Goal: Entertainment & Leisure: Consume media (video, audio)

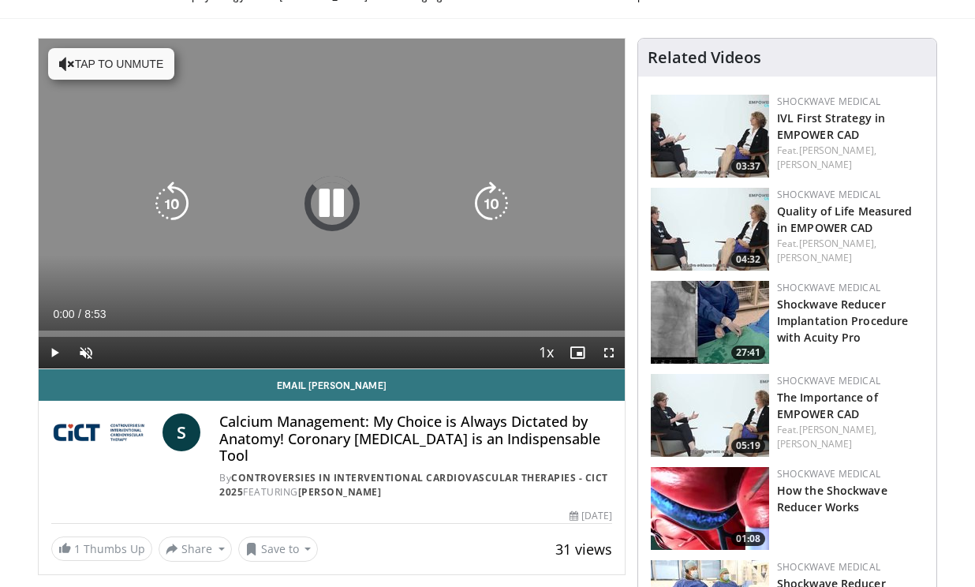
scroll to position [89, 0]
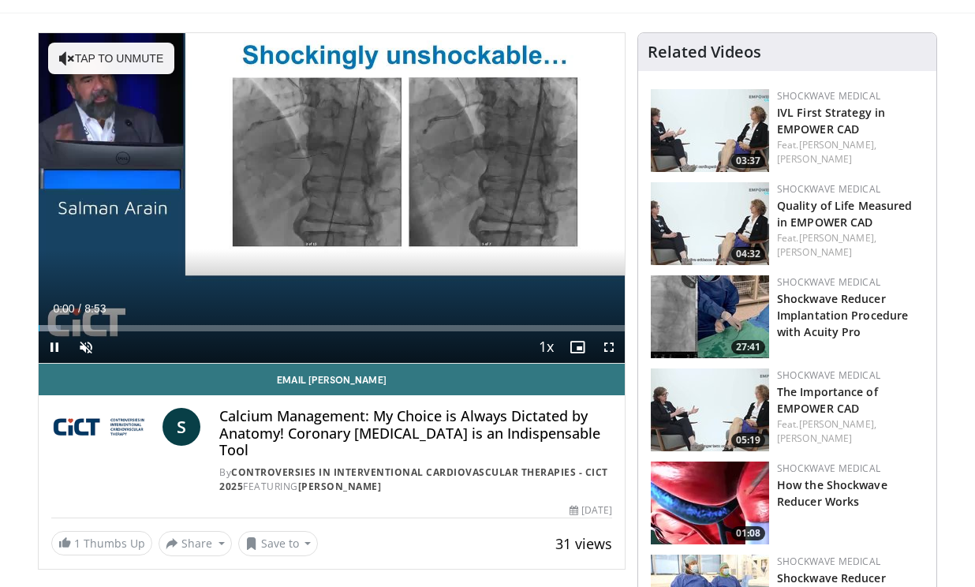
click at [599, 345] on span "Video Player" at bounding box center [609, 347] width 32 height 32
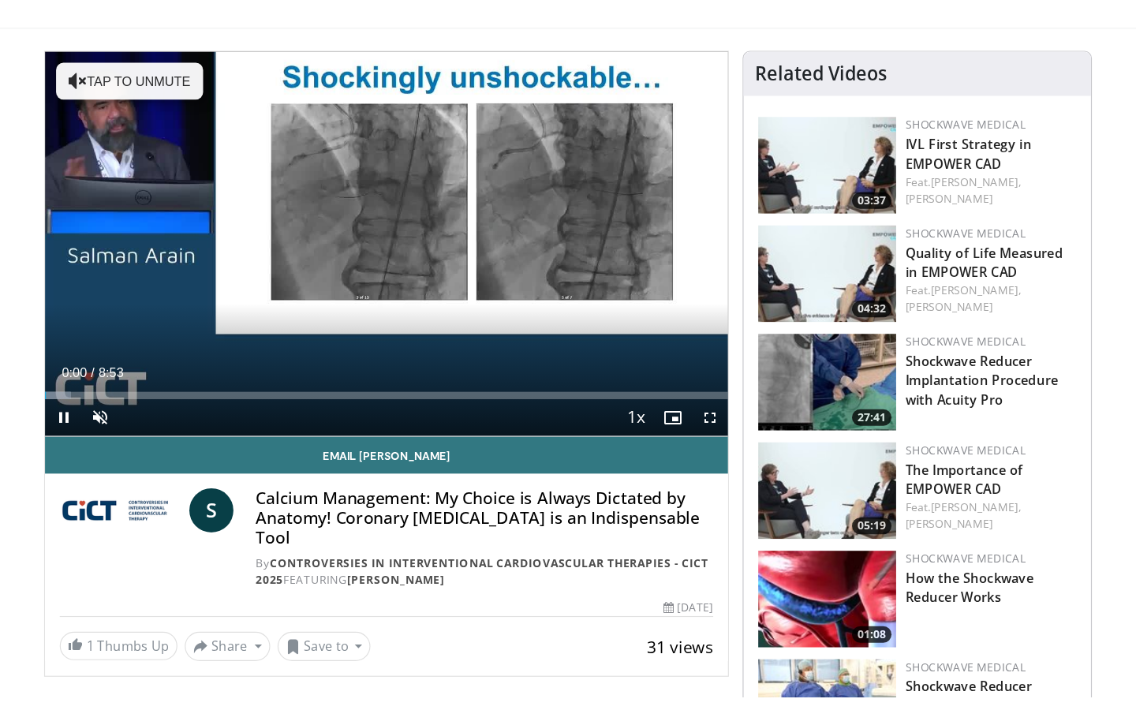
scroll to position [0, 0]
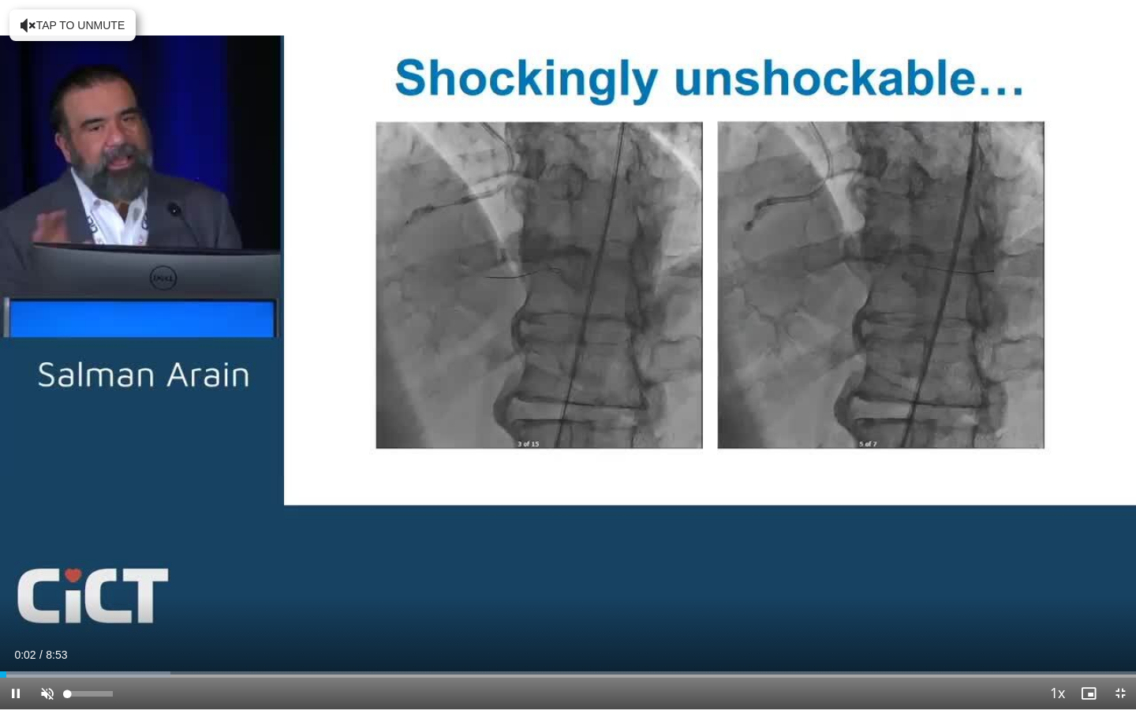
click at [42, 586] on span "Video Player" at bounding box center [48, 694] width 32 height 32
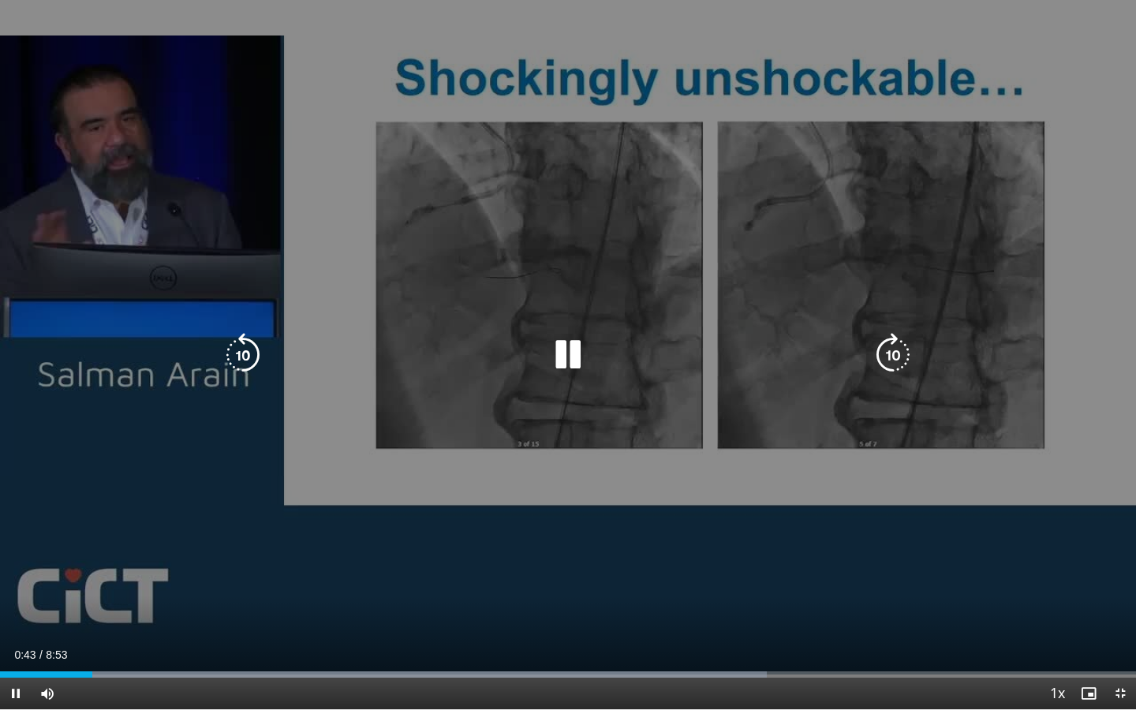
click at [166, 486] on div "10 seconds Tap to unmute" at bounding box center [568, 354] width 1136 height 709
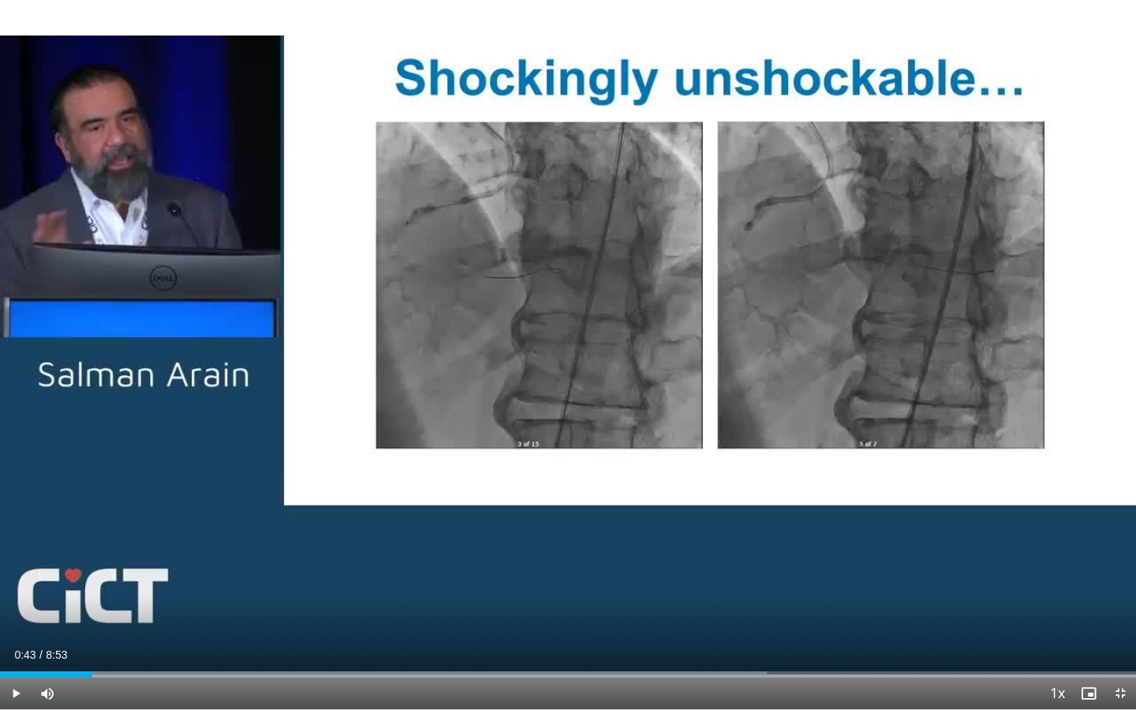
click at [10, 586] on span "Video Player" at bounding box center [16, 694] width 32 height 32
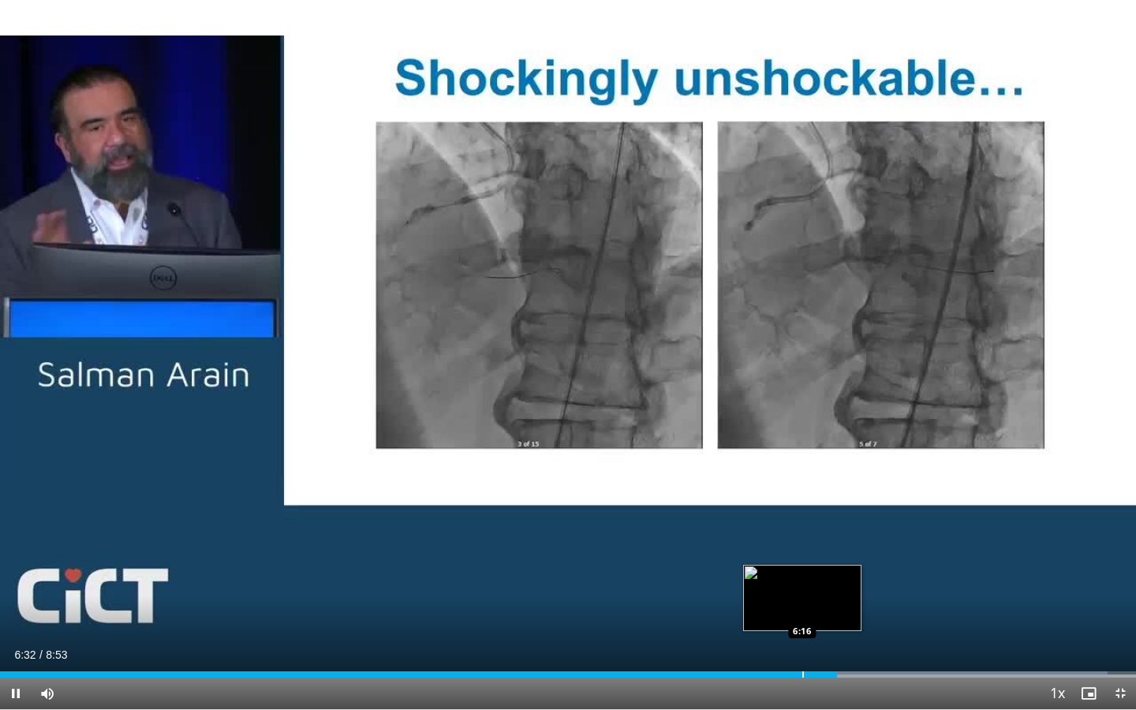
click at [802, 586] on div "Progress Bar" at bounding box center [803, 674] width 2 height 6
click at [771, 586] on div "Progress Bar" at bounding box center [772, 674] width 2 height 6
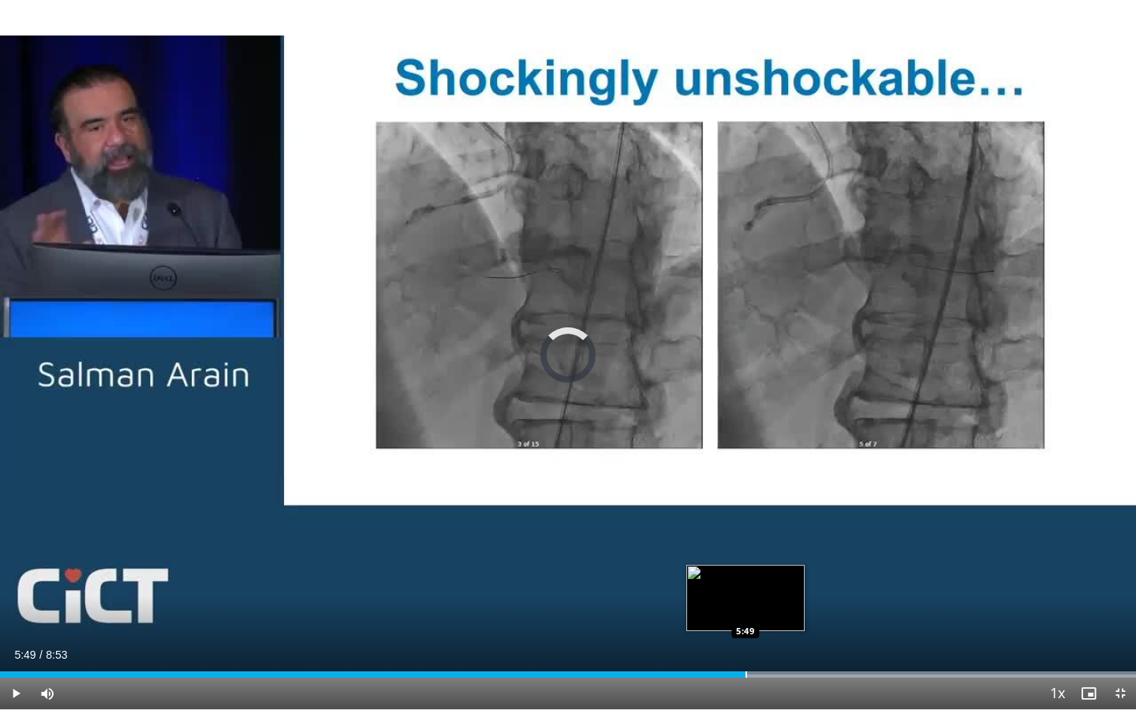
click at [745, 586] on div "Progress Bar" at bounding box center [746, 674] width 2 height 6
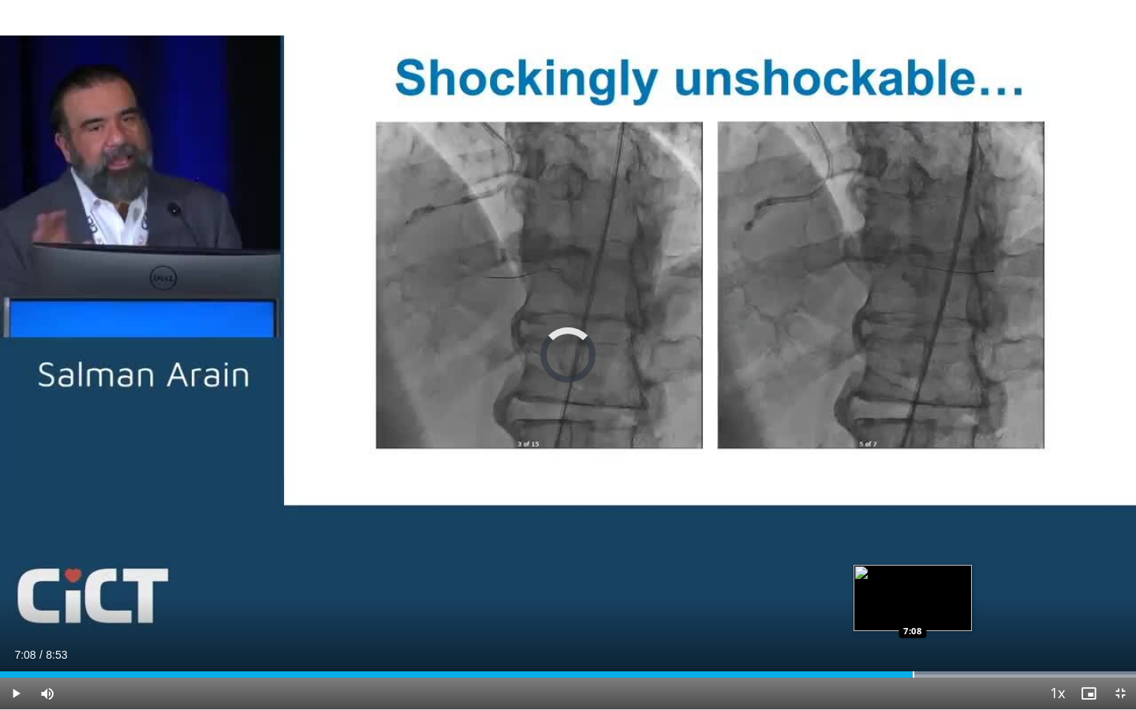
click at [913, 586] on div "Progress Bar" at bounding box center [914, 674] width 2 height 6
click at [881, 586] on div "Progress Bar" at bounding box center [882, 674] width 2 height 6
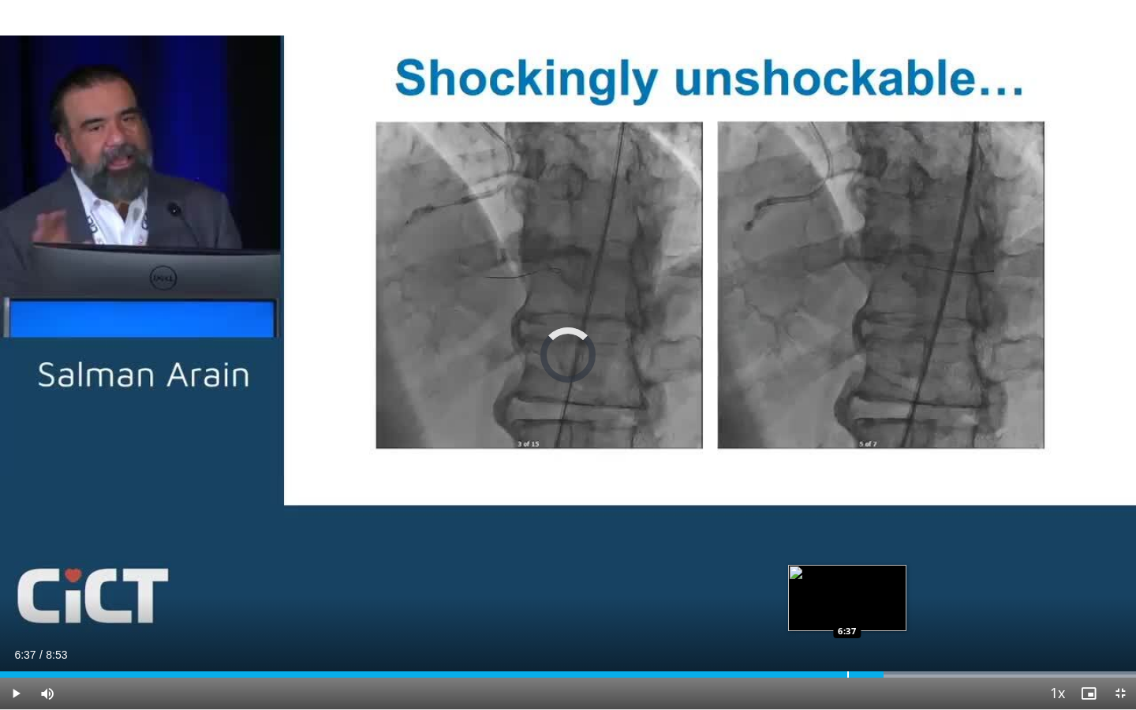
click at [847, 586] on div "Progress Bar" at bounding box center [848, 674] width 2 height 6
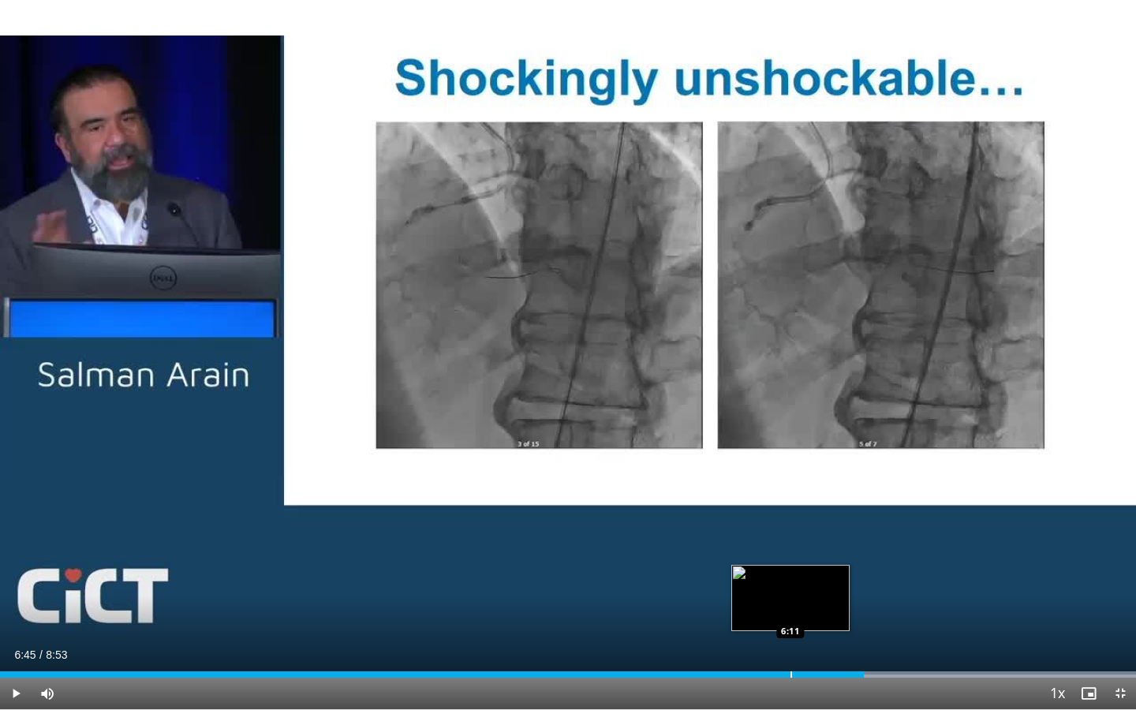
click at [790, 586] on div "6:45" at bounding box center [432, 674] width 864 height 6
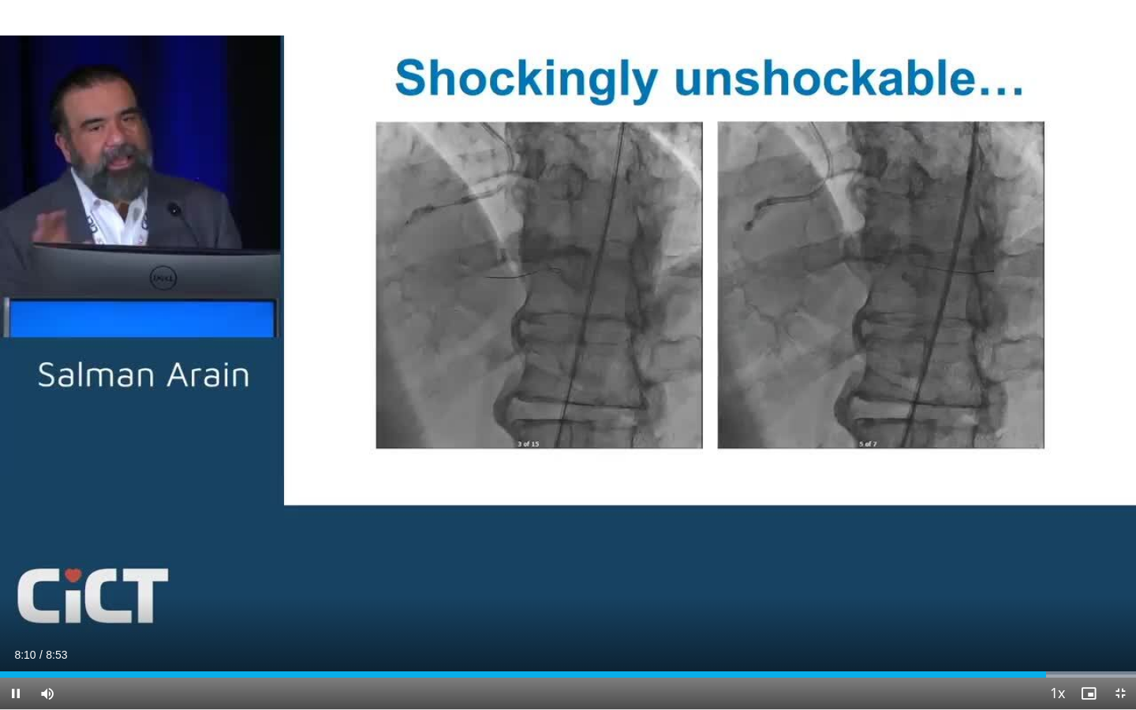
click at [22, 586] on span "Video Player" at bounding box center [16, 694] width 32 height 32
click at [24, 586] on span "Video Player" at bounding box center [16, 694] width 32 height 32
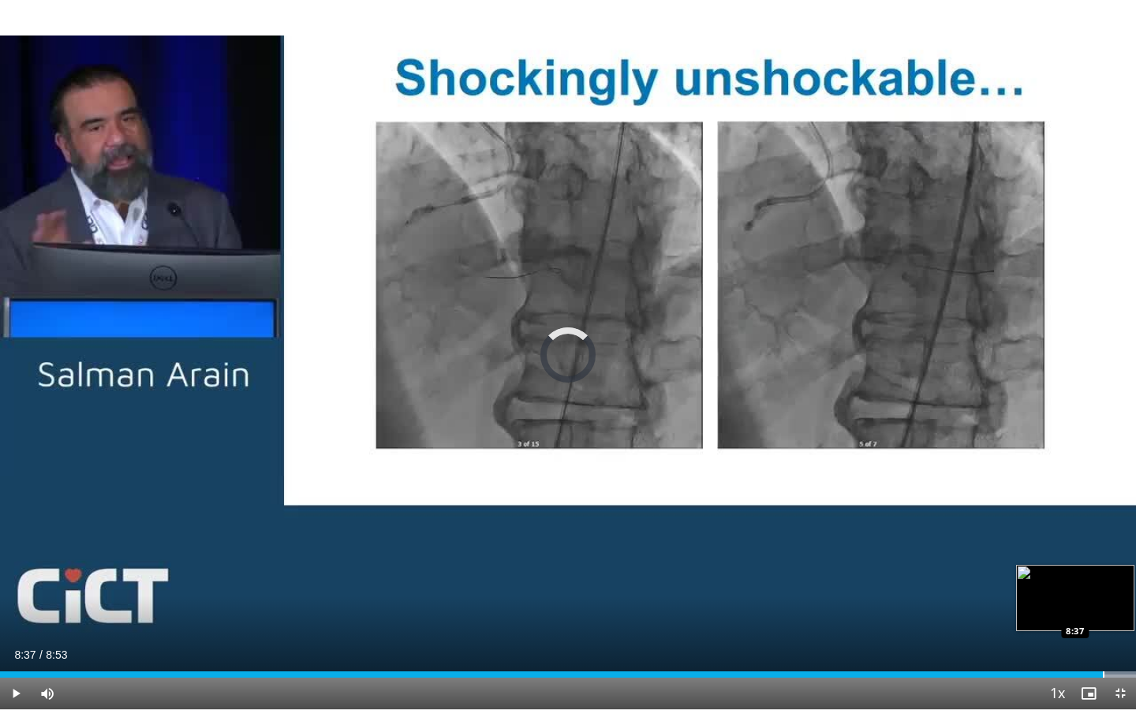
click at [974, 586] on div "Progress Bar" at bounding box center [1104, 674] width 2 height 6
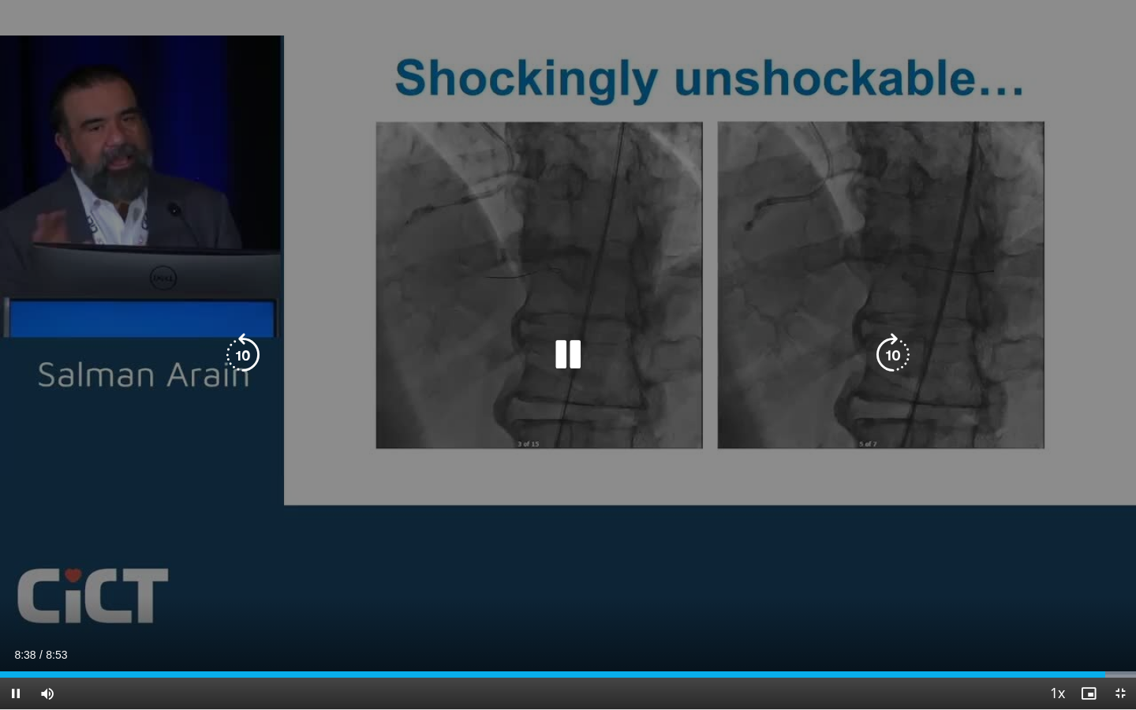
click at [974, 554] on div "10 seconds Tap to unmute" at bounding box center [568, 354] width 1136 height 709
click at [892, 450] on div "10 seconds Tap to unmute" at bounding box center [568, 354] width 1136 height 709
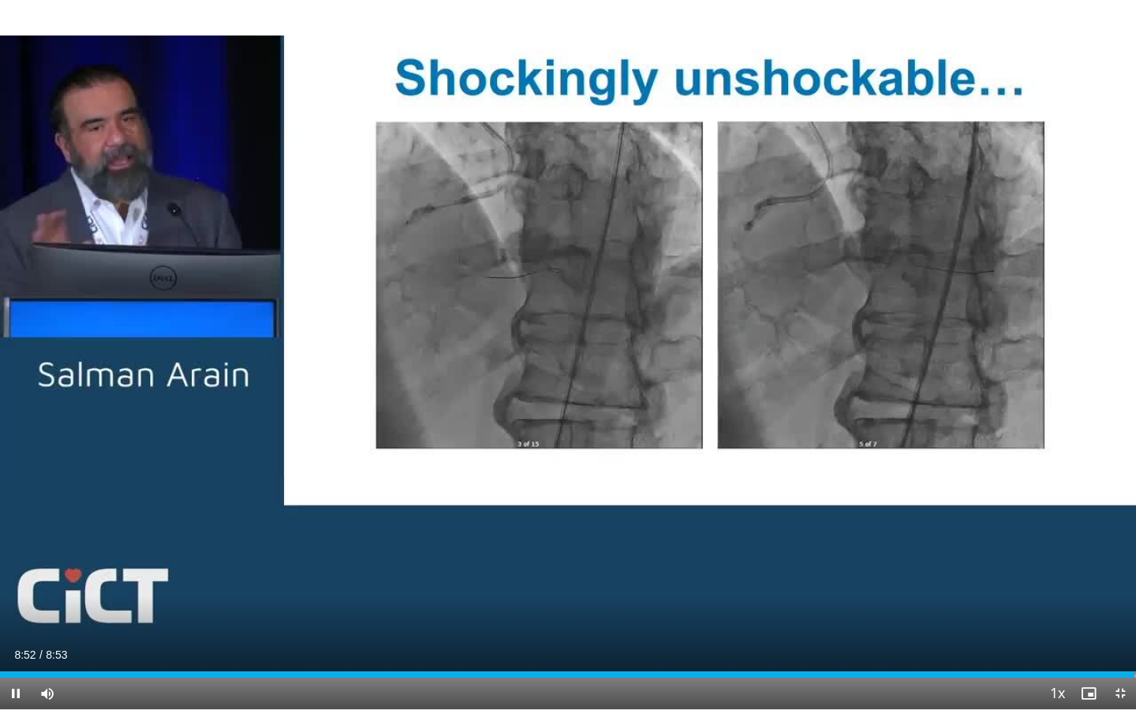
click at [974, 586] on span "Video Player" at bounding box center [1120, 694] width 32 height 32
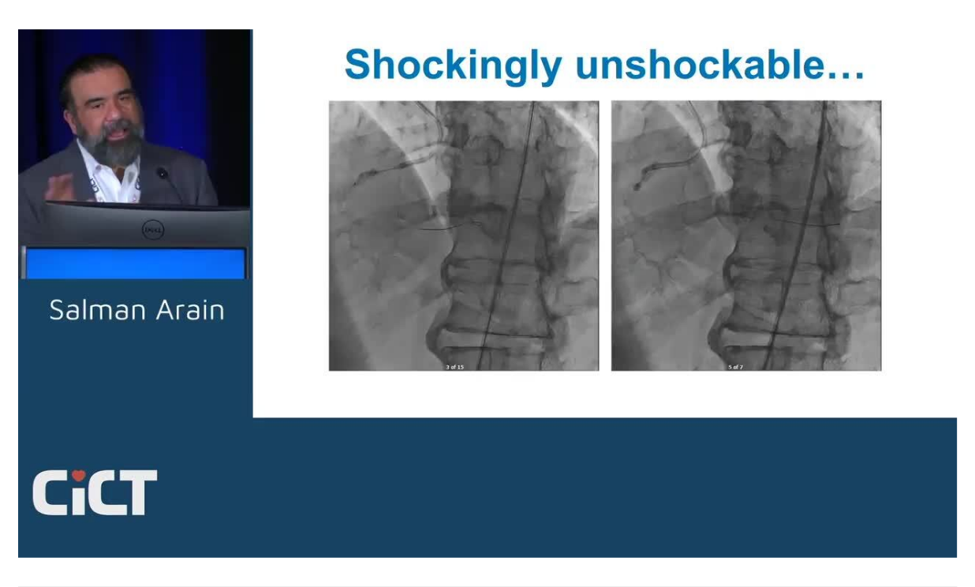
scroll to position [89, 0]
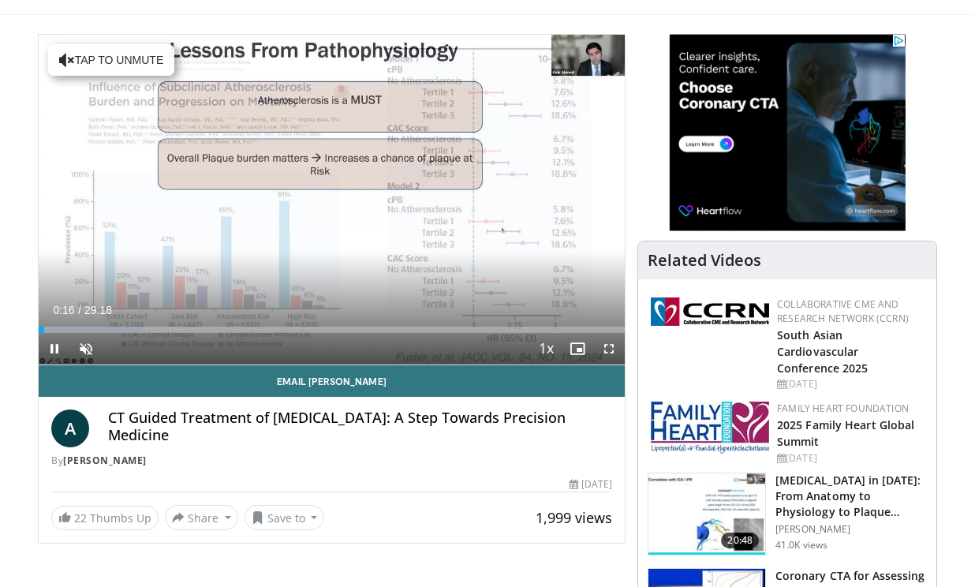
scroll to position [88, 0]
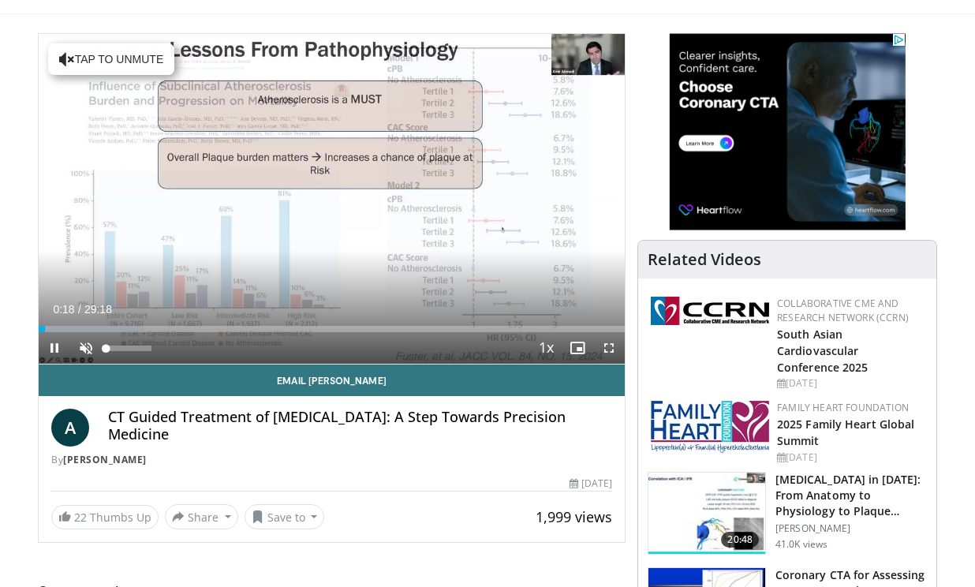
click at [95, 349] on span "Video Player" at bounding box center [86, 348] width 32 height 32
click at [607, 347] on span "Video Player" at bounding box center [609, 348] width 32 height 32
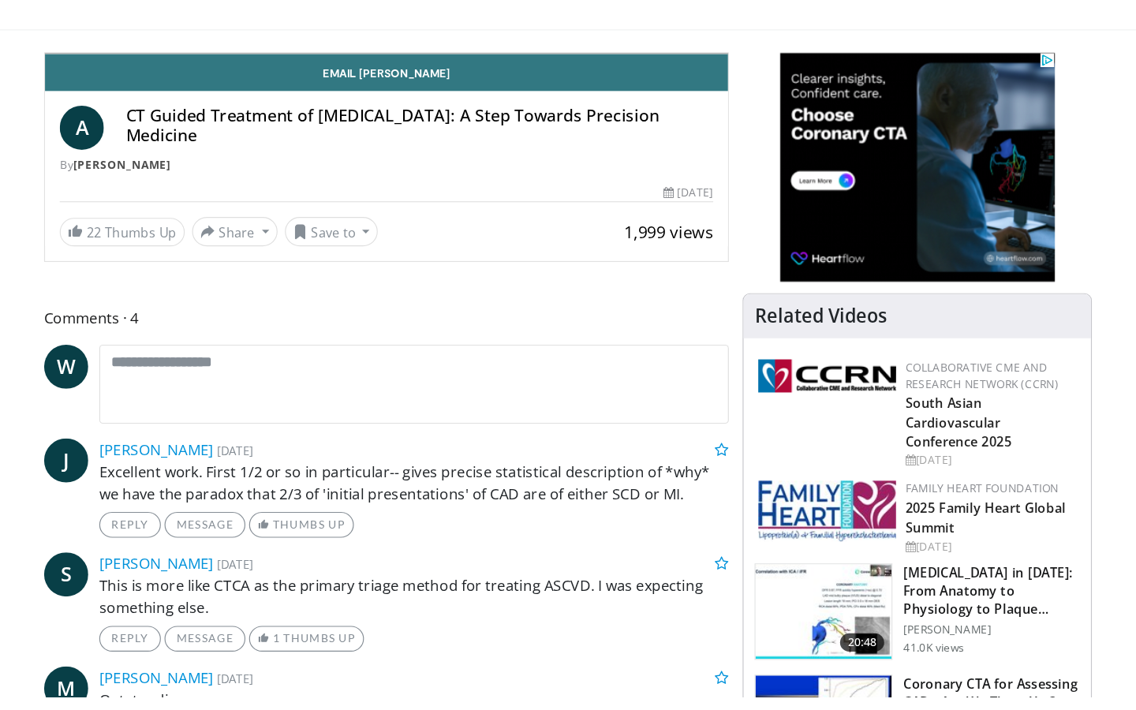
scroll to position [0, 0]
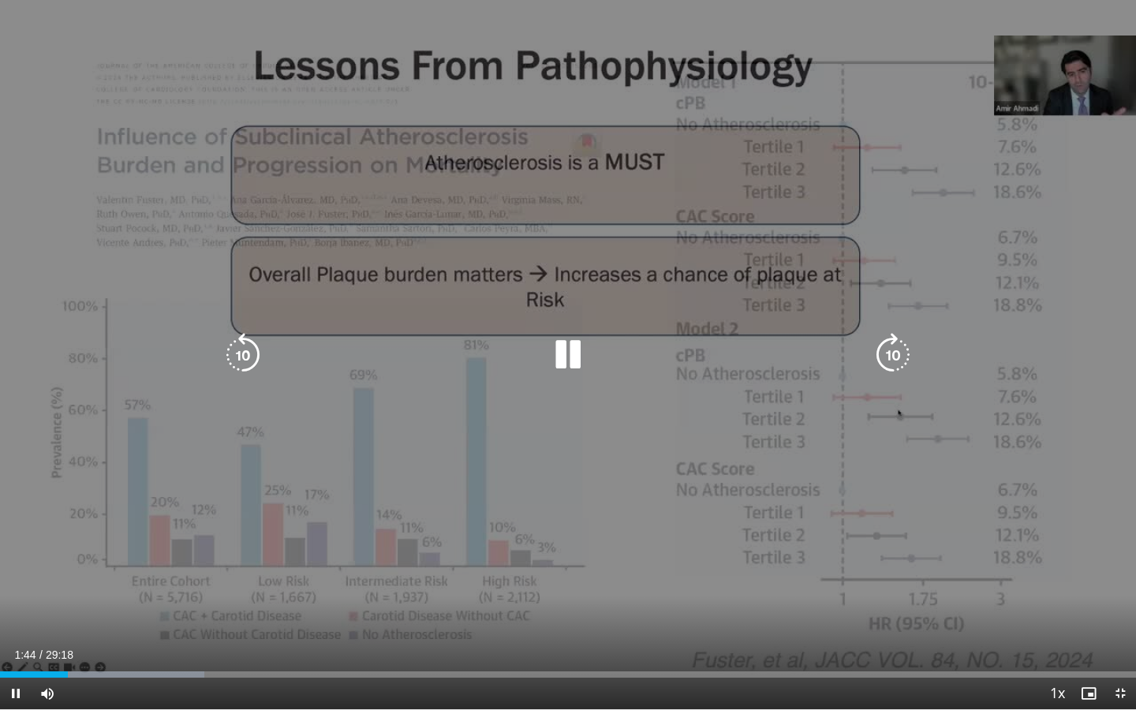
click at [234, 496] on div "10 seconds Tap to unmute" at bounding box center [568, 354] width 1136 height 709
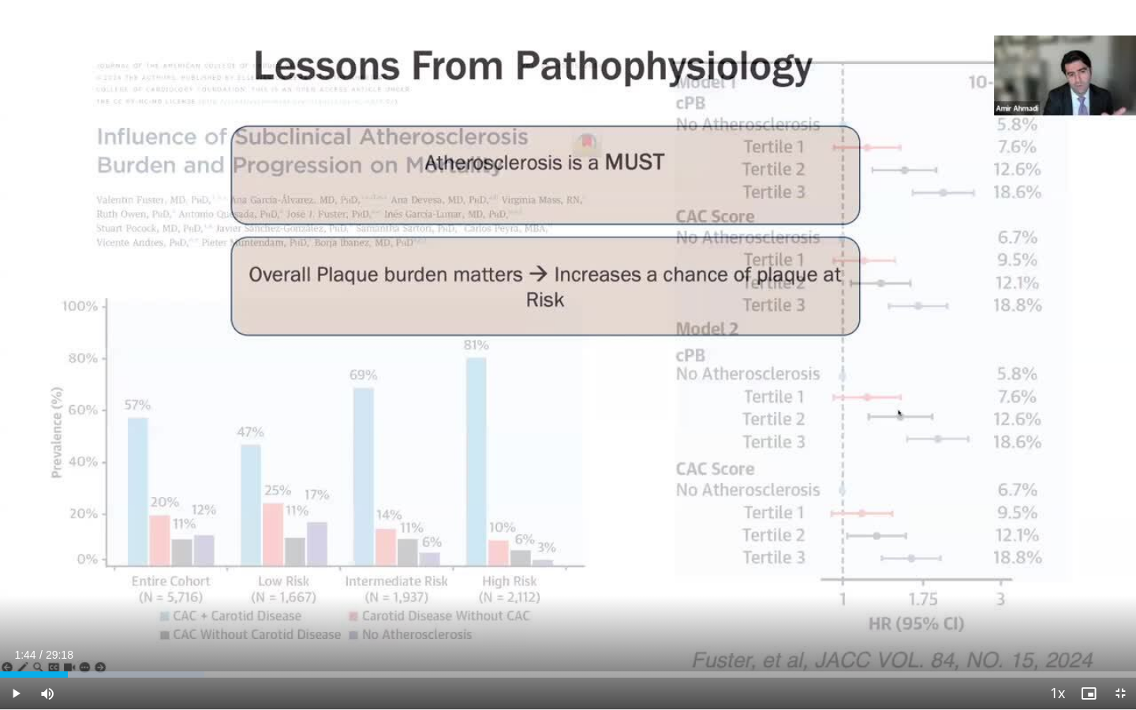
click at [234, 496] on div "10 seconds Tap to unmute" at bounding box center [568, 354] width 1136 height 709
click at [15, 586] on span "Video Player" at bounding box center [16, 694] width 32 height 32
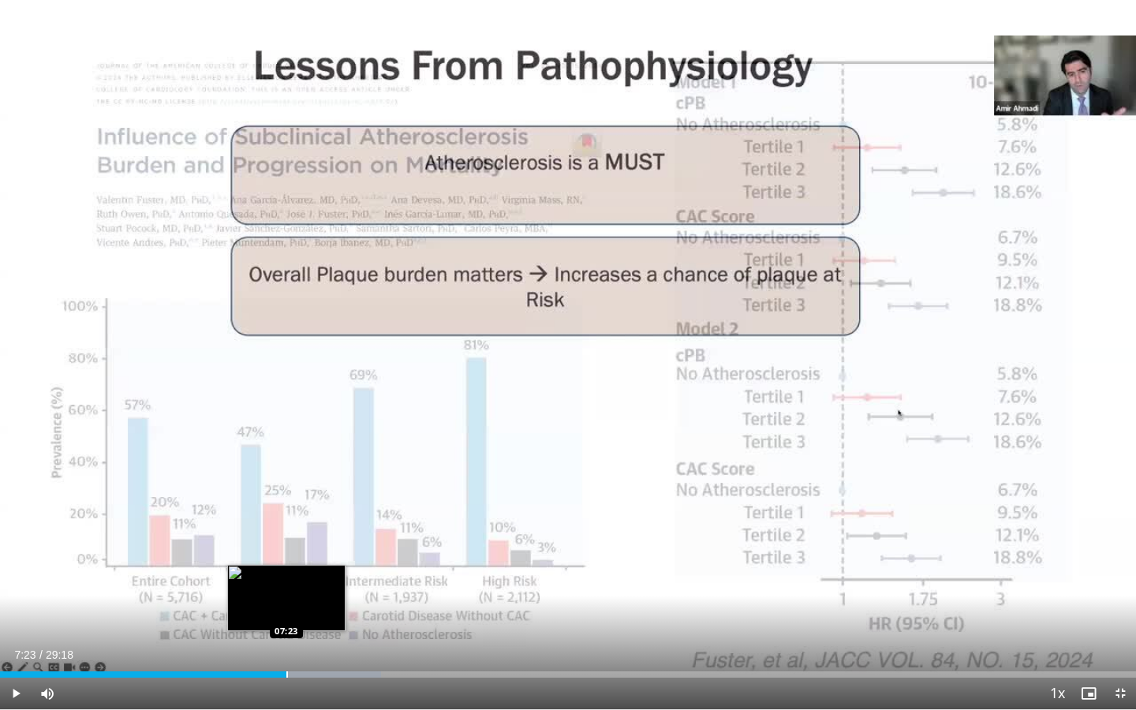
click at [286, 586] on div "Progress Bar" at bounding box center [287, 674] width 2 height 6
click at [12, 586] on span "Video Player" at bounding box center [16, 694] width 32 height 32
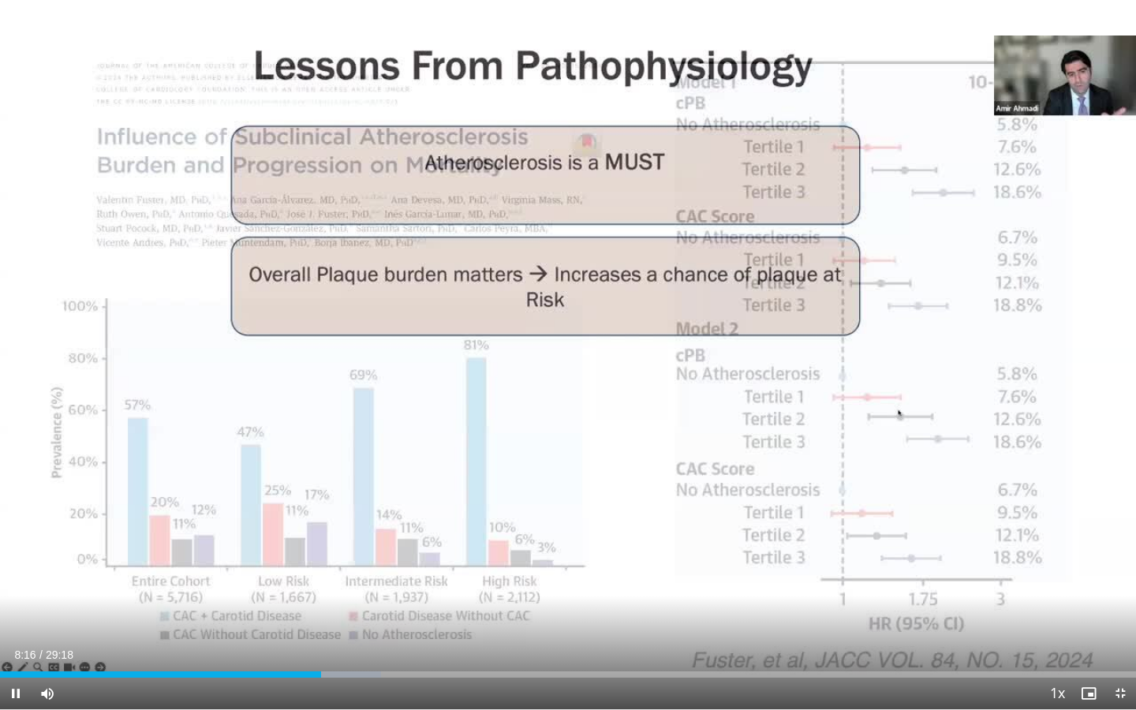
click at [18, 586] on span "Video Player" at bounding box center [16, 694] width 32 height 32
click at [15, 586] on span "Video Player" at bounding box center [16, 694] width 32 height 32
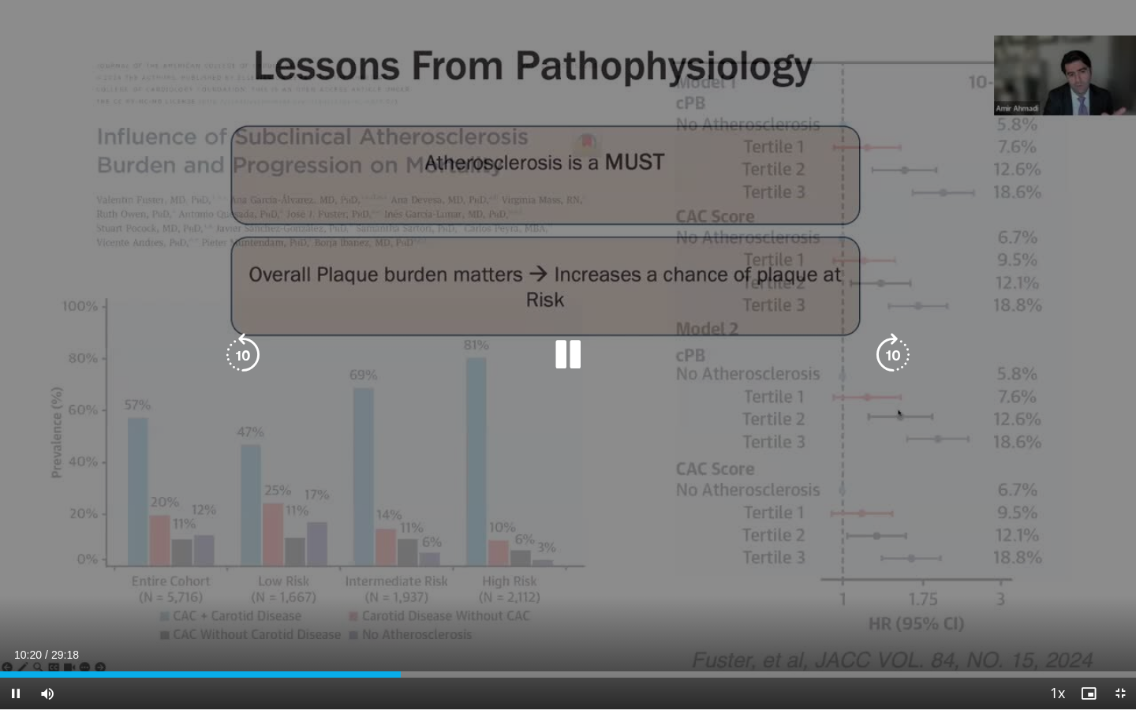
click at [189, 553] on div "10 seconds Tap to unmute" at bounding box center [568, 354] width 1136 height 709
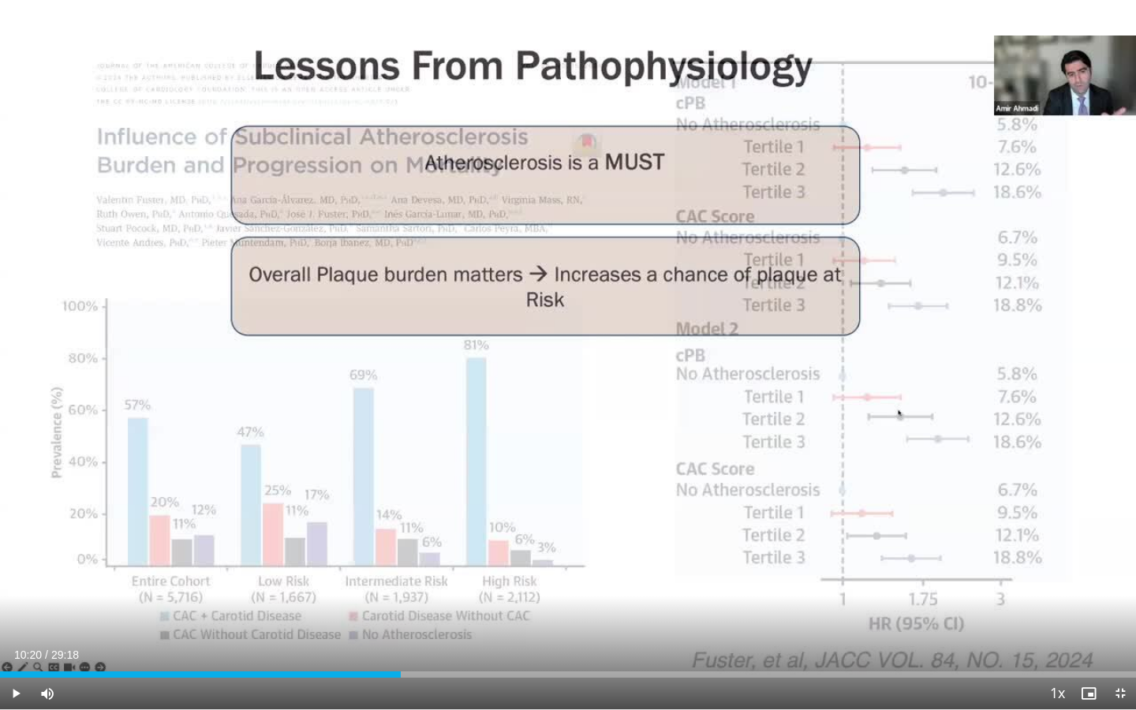
click at [21, 586] on span "Video Player" at bounding box center [16, 694] width 32 height 32
click at [13, 586] on span "Video Player" at bounding box center [16, 694] width 32 height 32
click at [399, 586] on div "10:31" at bounding box center [204, 674] width 408 height 6
click at [392, 586] on div "Progress Bar" at bounding box center [393, 674] width 2 height 6
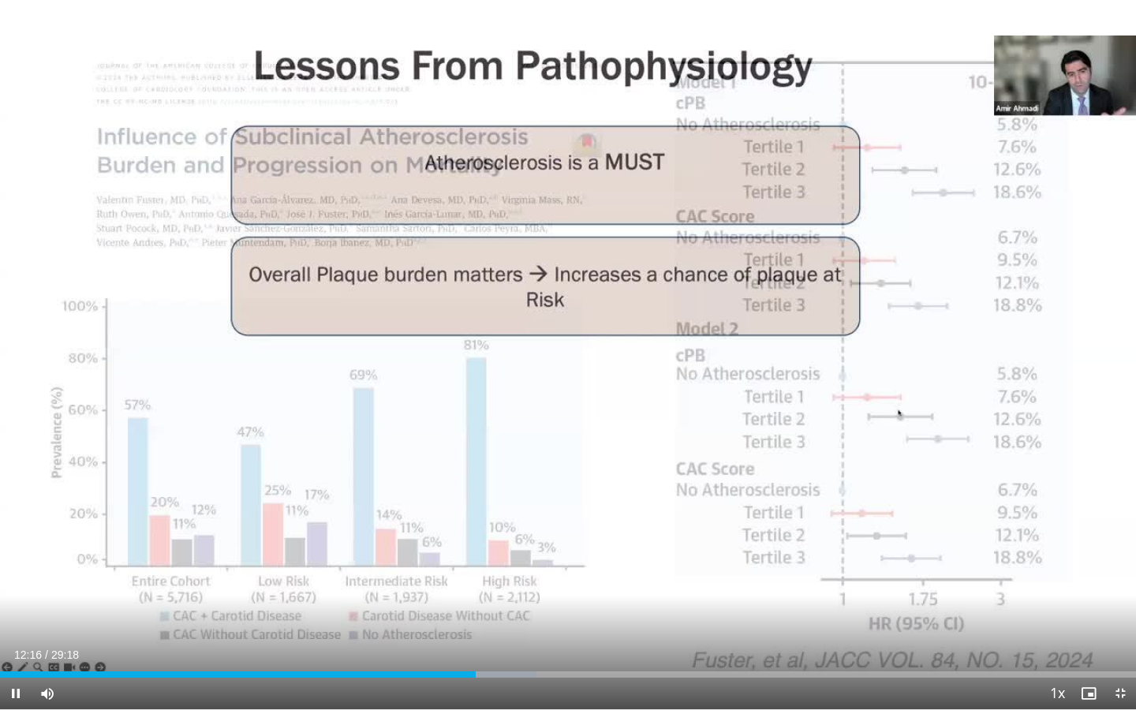
click at [19, 586] on span "Video Player" at bounding box center [16, 694] width 32 height 32
click at [974, 586] on span "Video Player" at bounding box center [1120, 694] width 32 height 32
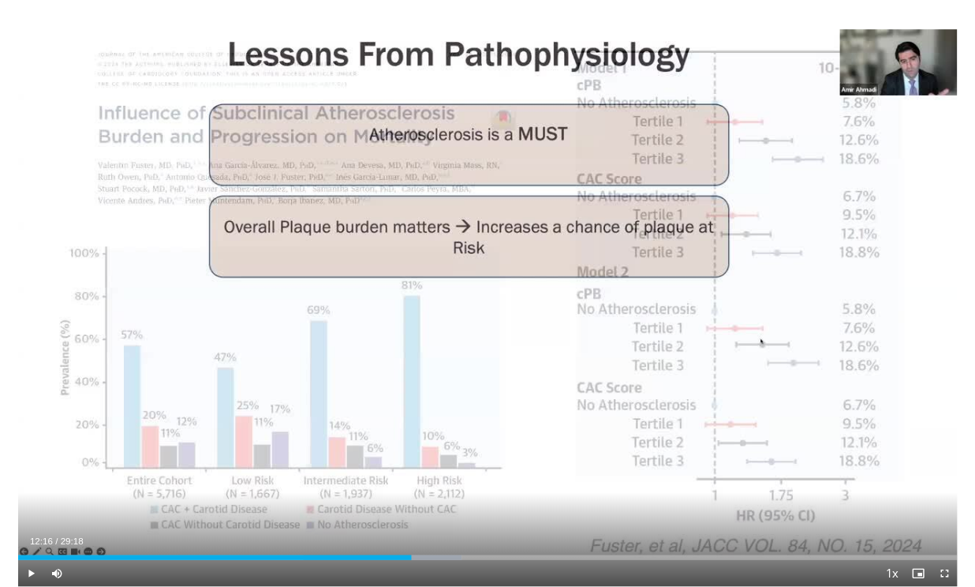
scroll to position [88, 0]
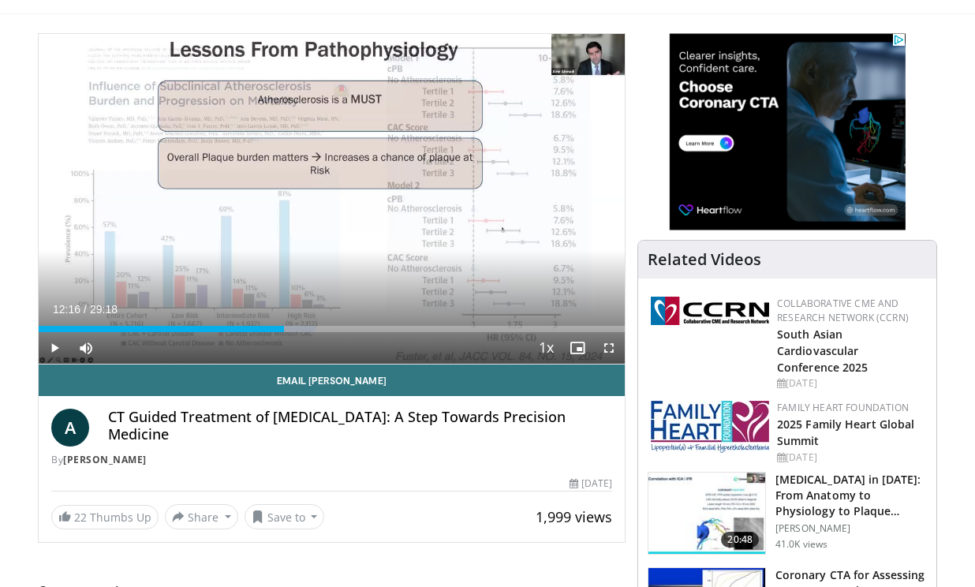
click at [611, 350] on span "Video Player" at bounding box center [609, 348] width 32 height 32
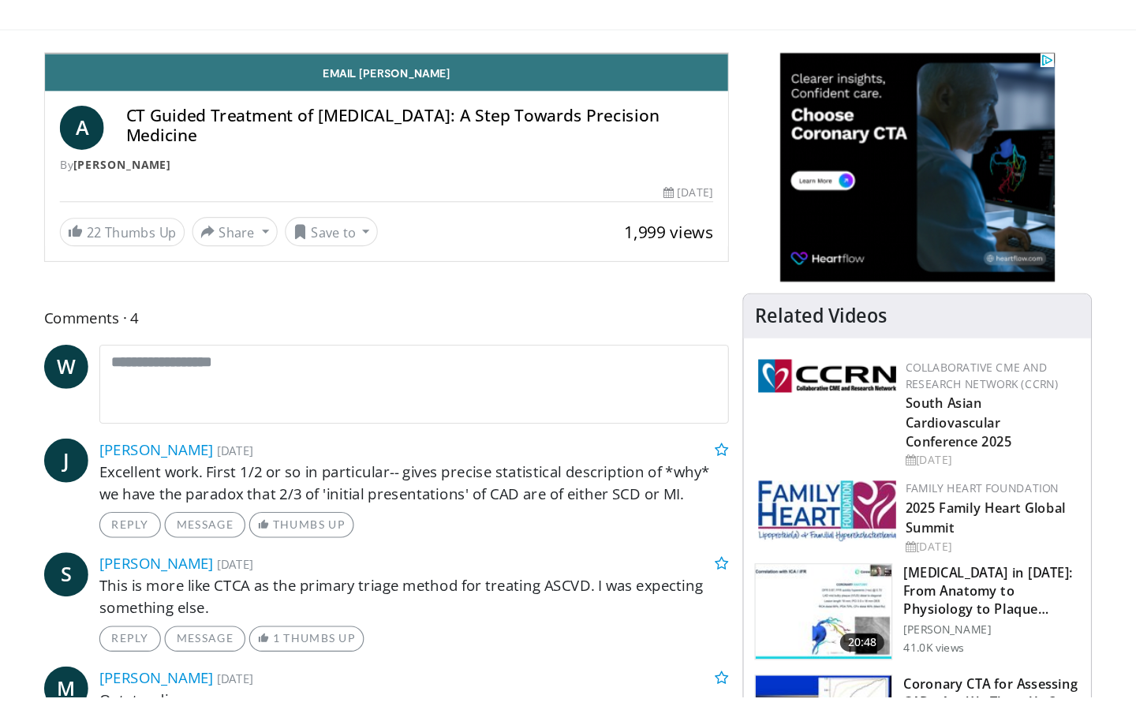
scroll to position [0, 0]
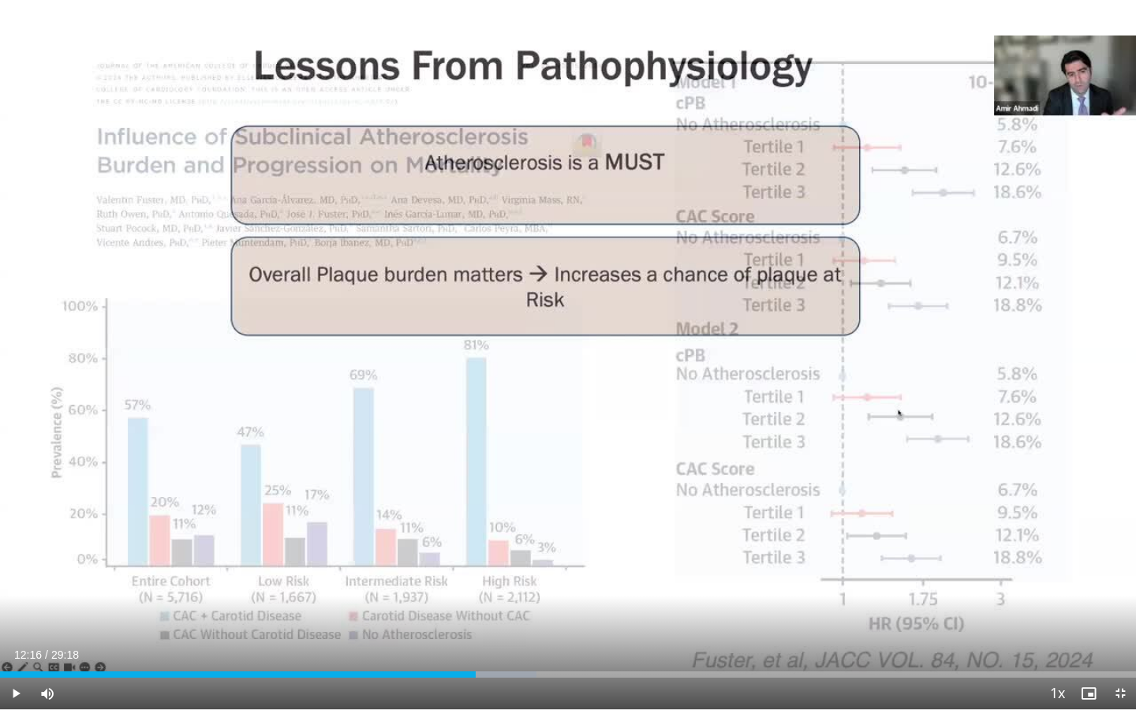
click at [19, 586] on span "Video Player" at bounding box center [16, 694] width 32 height 32
click at [17, 586] on span "Video Player" at bounding box center [16, 694] width 32 height 32
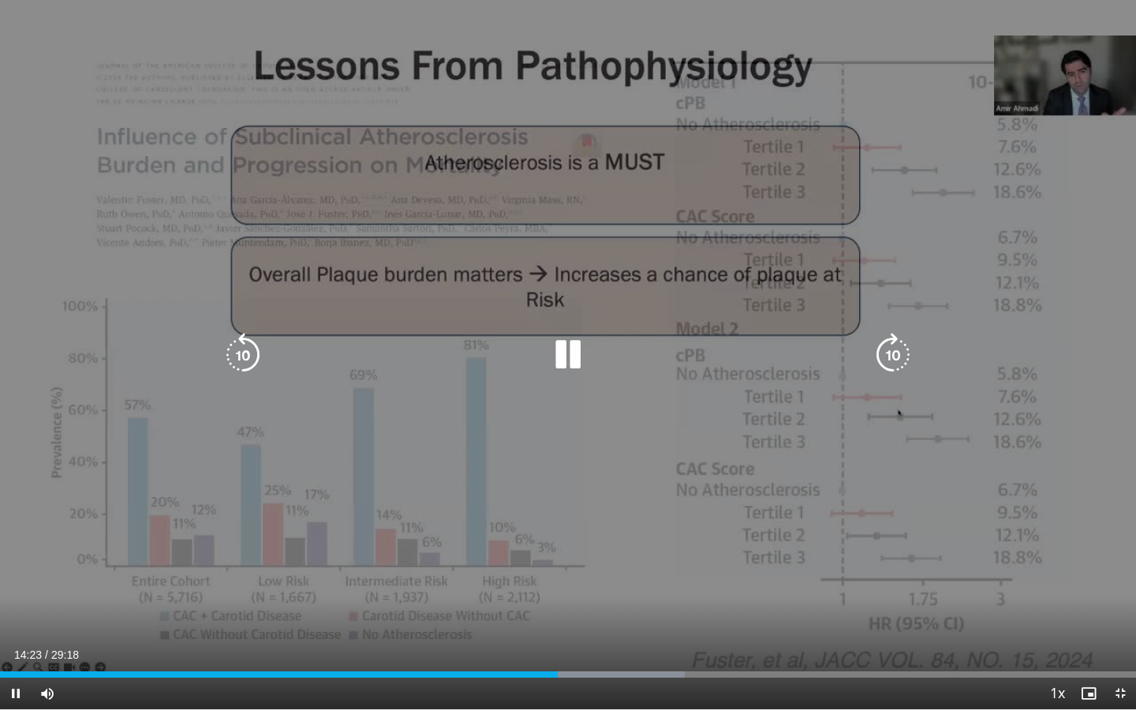
click at [28, 586] on div "10 seconds Tap to unmute" at bounding box center [568, 354] width 1136 height 709
click at [155, 494] on div "10 seconds Tap to unmute" at bounding box center [568, 354] width 1136 height 709
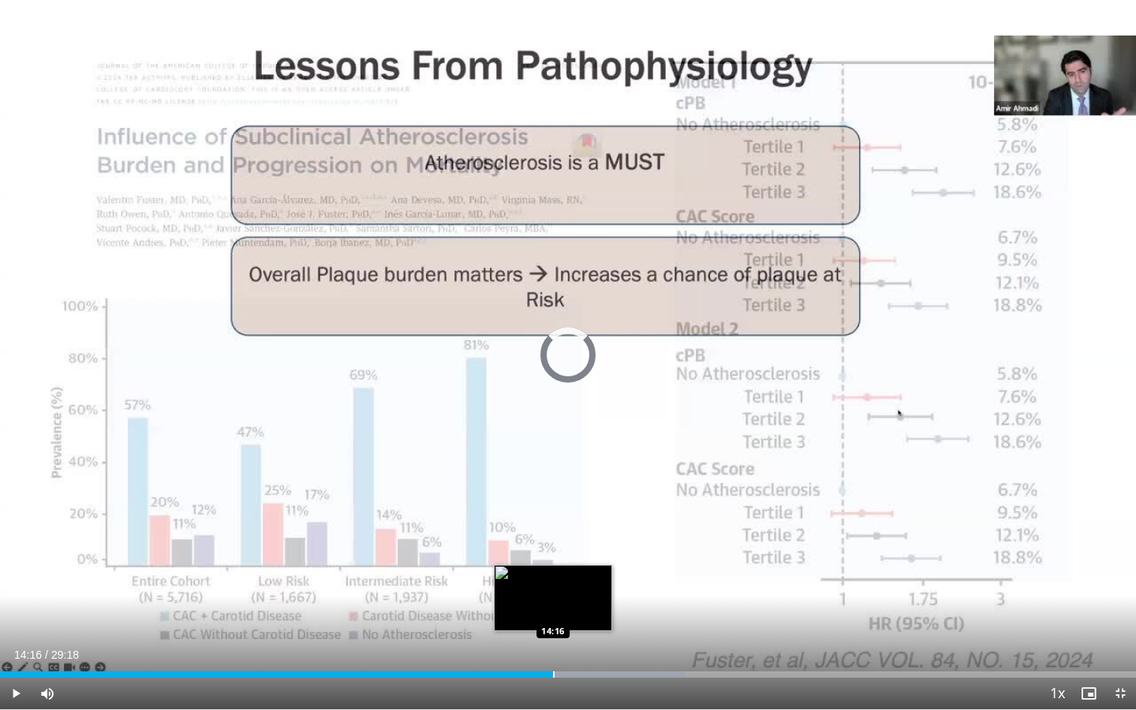
click at [553, 586] on div "Progress Bar" at bounding box center [554, 674] width 2 height 6
click at [569, 586] on div "Progress Bar" at bounding box center [570, 674] width 2 height 6
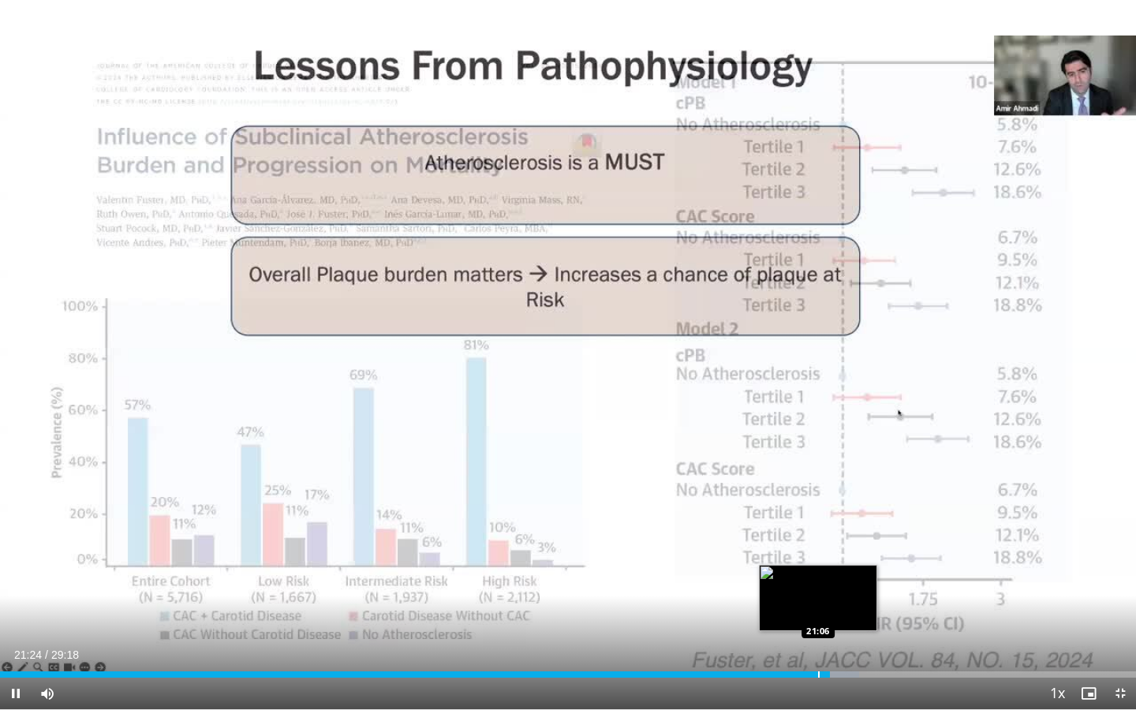
click at [818, 586] on div "Progress Bar" at bounding box center [819, 674] width 2 height 6
click at [821, 586] on div "Progress Bar" at bounding box center [822, 674] width 2 height 6
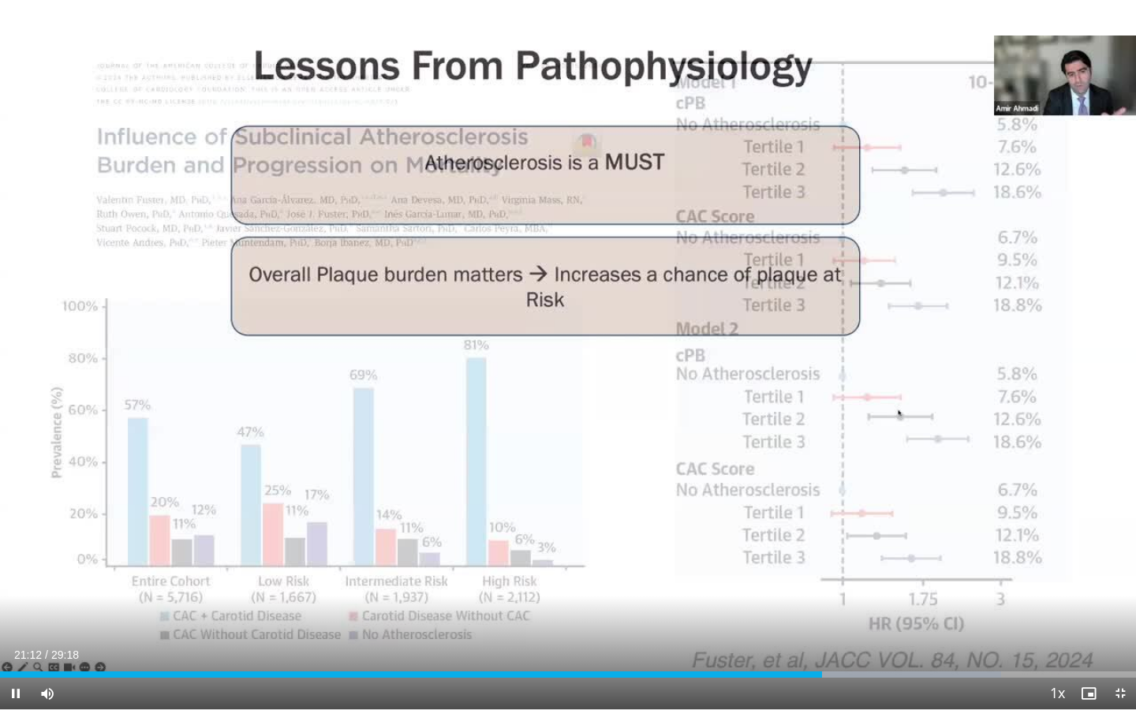
click at [13, 586] on span "Video Player" at bounding box center [16, 694] width 32 height 32
click at [6, 586] on span "Video Player" at bounding box center [16, 694] width 32 height 32
click at [14, 586] on video-js "**********" at bounding box center [568, 355] width 1136 height 710
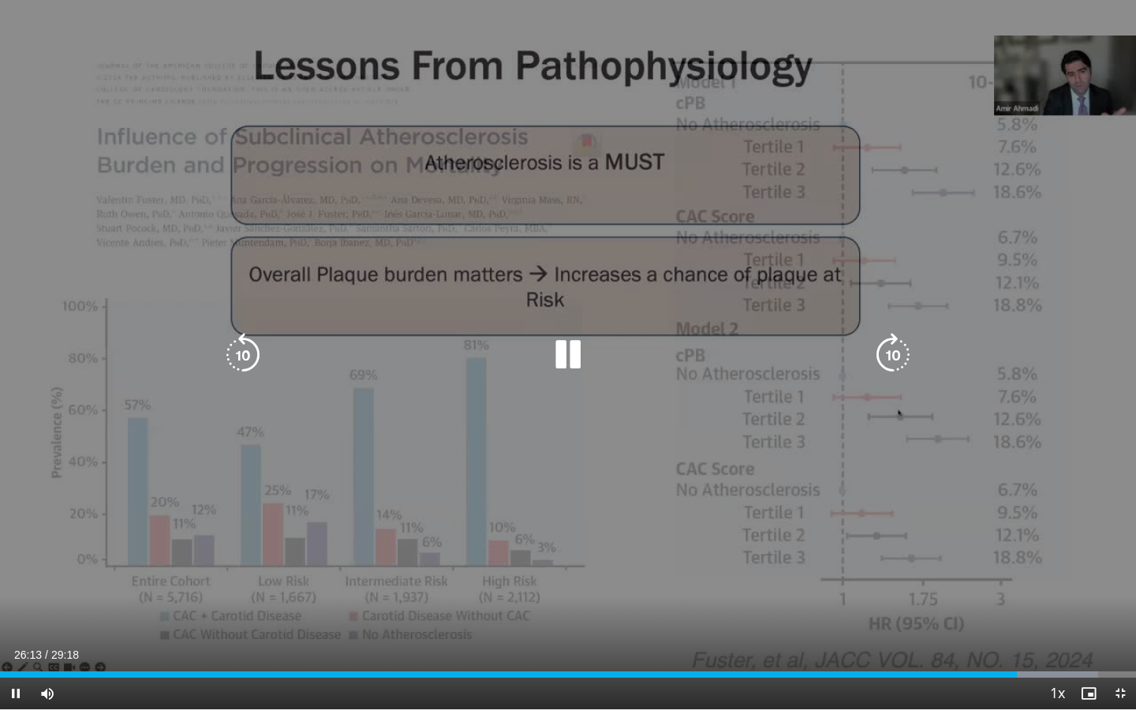
click at [80, 532] on div "10 seconds Tap to unmute" at bounding box center [568, 354] width 1136 height 709
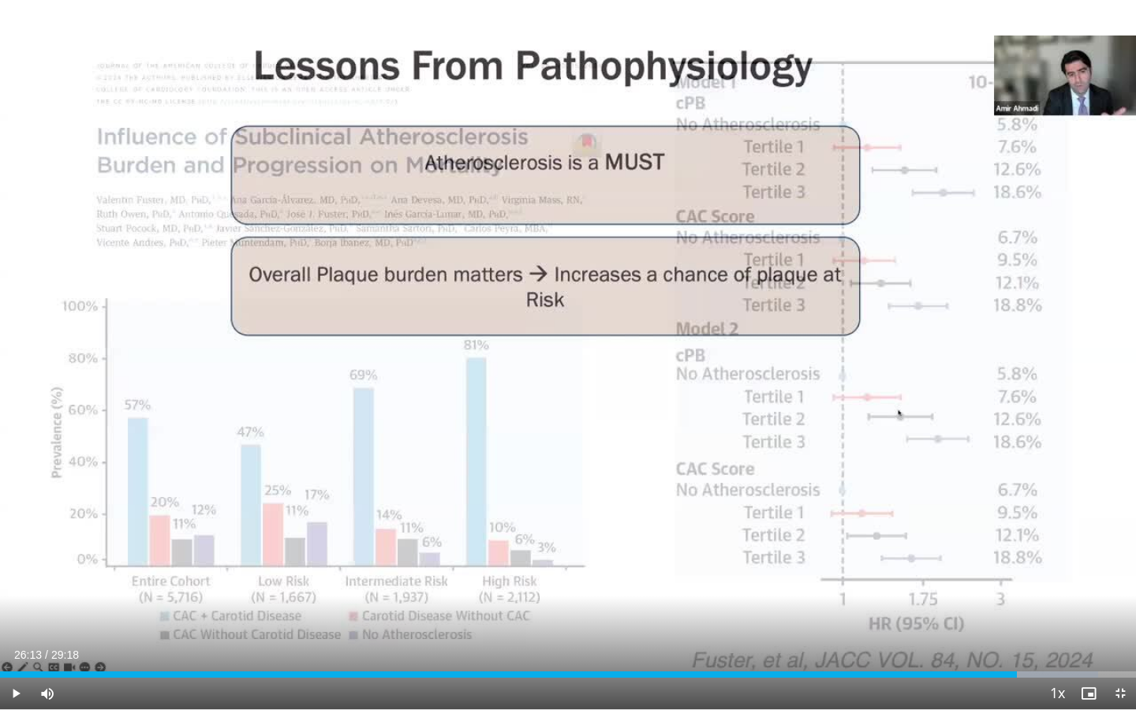
click at [17, 586] on span "Video Player" at bounding box center [16, 694] width 32 height 32
click at [974, 586] on span "Video Player" at bounding box center [1120, 694] width 32 height 32
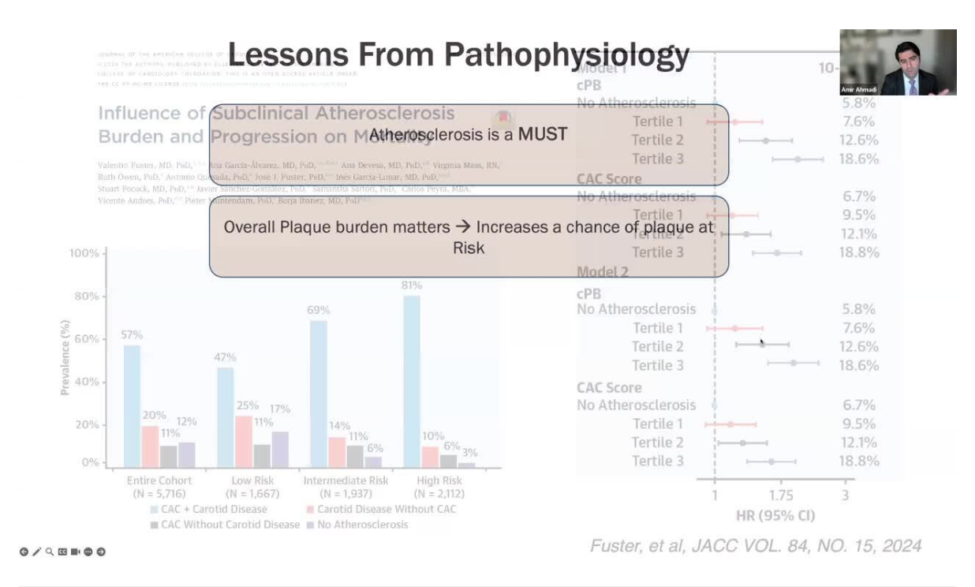
scroll to position [88, 0]
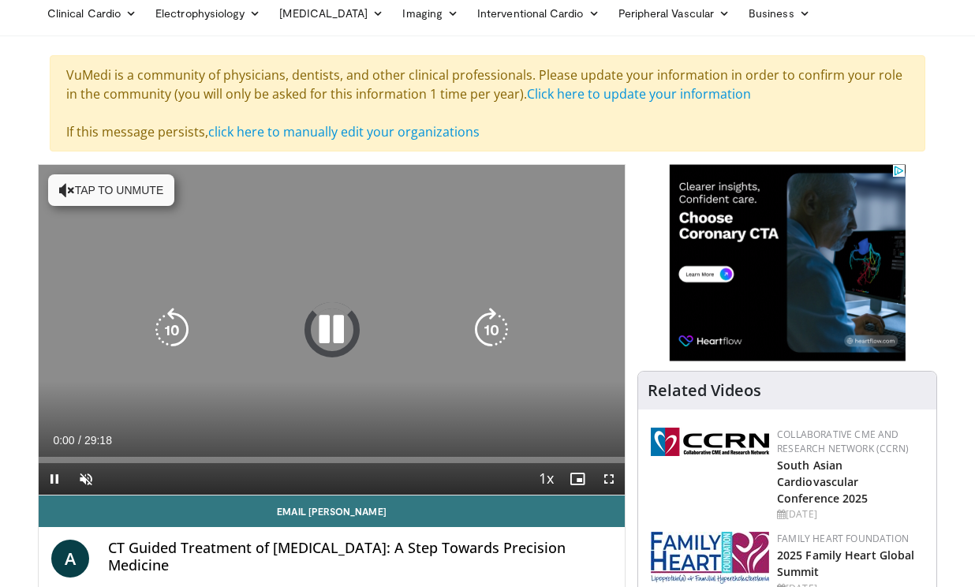
scroll to position [89, 0]
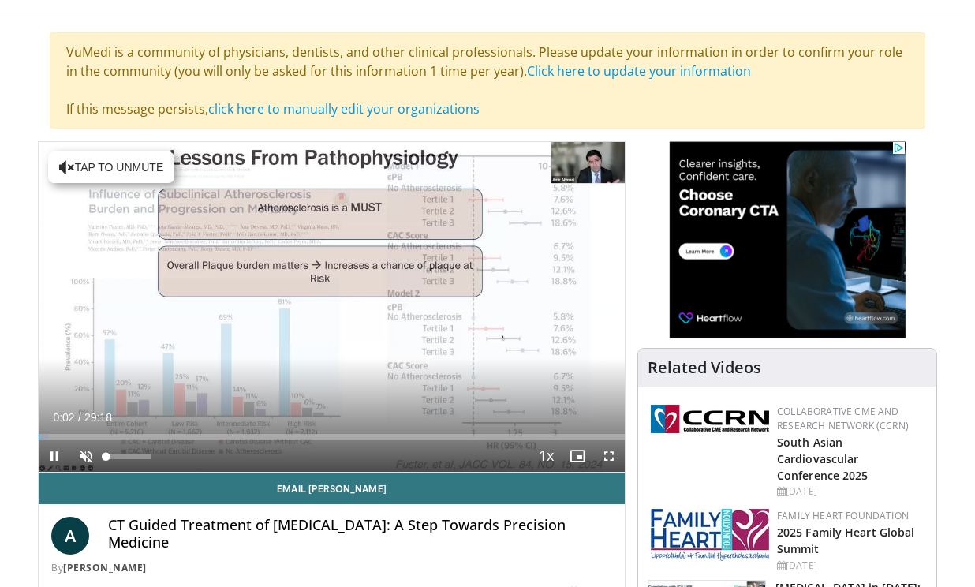
click at [80, 455] on span "Video Player" at bounding box center [86, 456] width 32 height 32
